Goal: Book appointment/travel/reservation

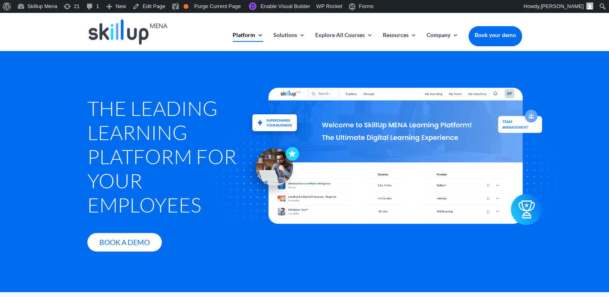
drag, startPoint x: 590, startPoint y: 143, endPoint x: 422, endPoint y: 119, distance: 169.8
click at [590, 143] on div at bounding box center [396, 155] width 442 height 255
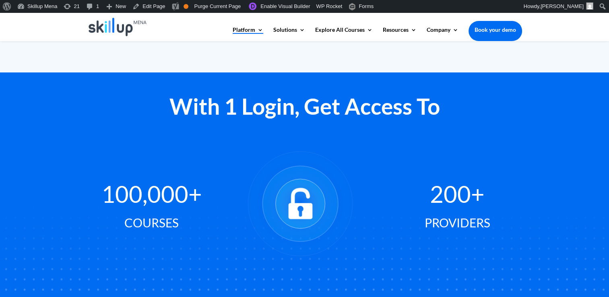
scroll to position [362, 0]
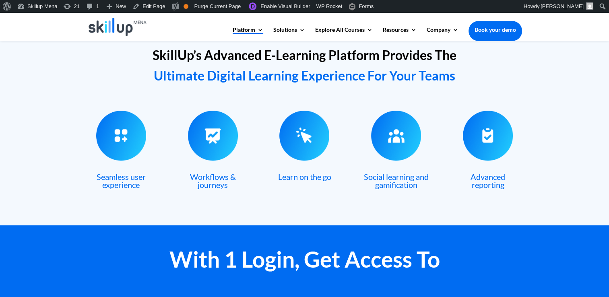
click at [498, 33] on link "Book your demo" at bounding box center [495, 30] width 54 height 18
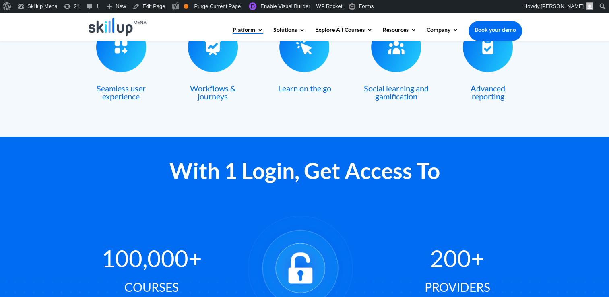
scroll to position [523, 0]
